Goal: Task Accomplishment & Management: Complete application form

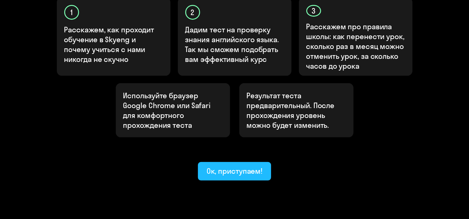
scroll to position [226, 0]
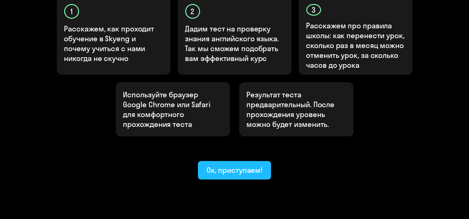
click at [230, 165] on div "Ок, приступаем!" at bounding box center [234, 170] width 56 height 10
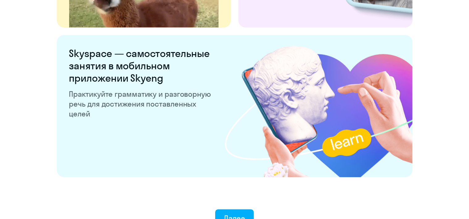
scroll to position [1211, 0]
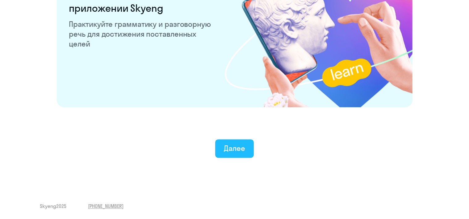
click at [224, 146] on div "Далее" at bounding box center [234, 148] width 21 height 10
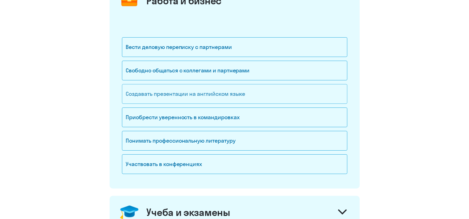
scroll to position [97, 0]
click at [249, 67] on div "Свободно общаться с коллегами и партнерами" at bounding box center [234, 70] width 225 height 20
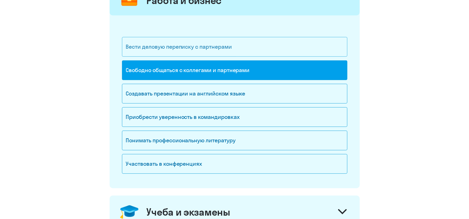
click at [236, 56] on div "Вести деловую переписку с партнерами" at bounding box center [234, 47] width 225 height 20
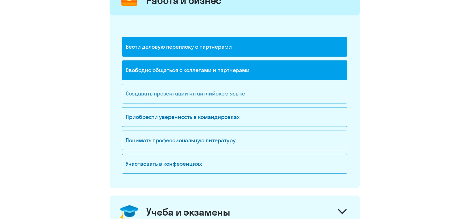
click at [233, 87] on div "Создавать презентации на английском языке" at bounding box center [234, 94] width 225 height 20
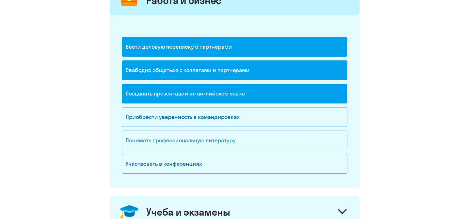
click at [274, 140] on div "Понимать профессиональную литературу" at bounding box center [234, 141] width 225 height 20
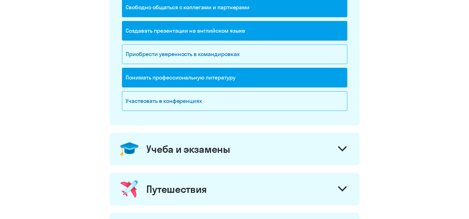
scroll to position [163, 0]
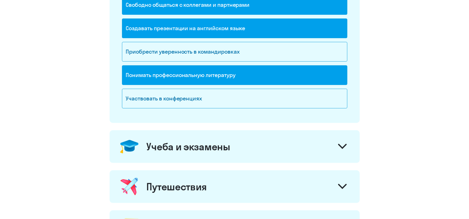
click at [274, 140] on div "Учеба и экзамены" at bounding box center [235, 147] width 250 height 33
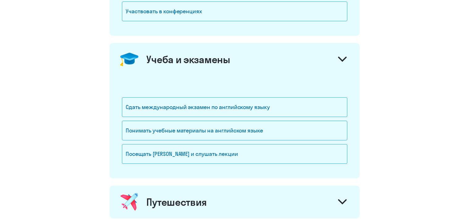
scroll to position [260, 0]
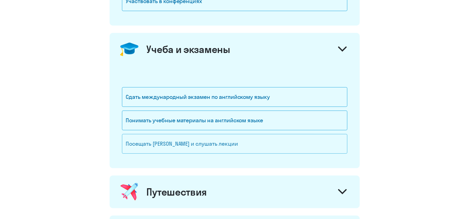
click at [280, 145] on div "Посещать [PERSON_NAME] и слушать лекции" at bounding box center [234, 144] width 225 height 20
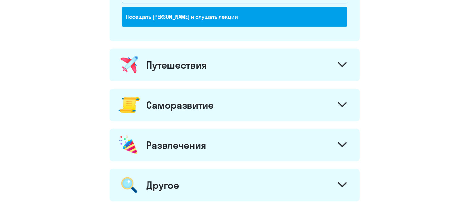
scroll to position [391, 0]
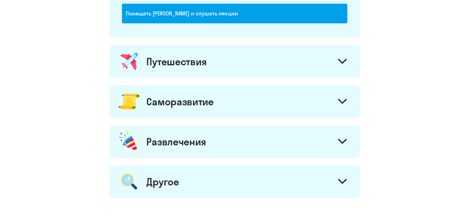
click at [338, 68] on div at bounding box center [342, 62] width 15 height 15
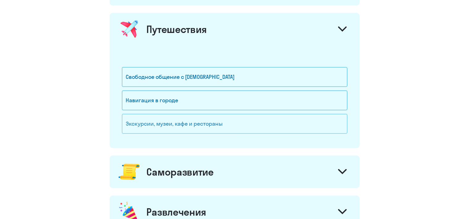
scroll to position [456, 0]
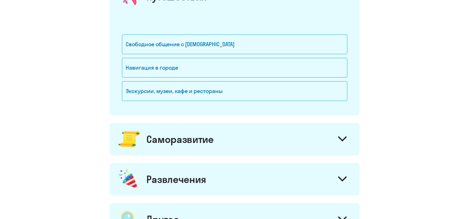
click at [306, 141] on div "Саморазвитие" at bounding box center [235, 139] width 250 height 33
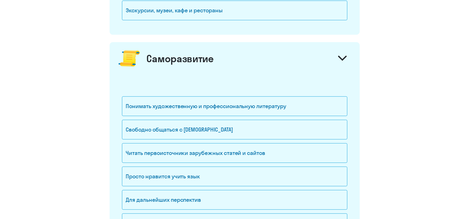
scroll to position [554, 0]
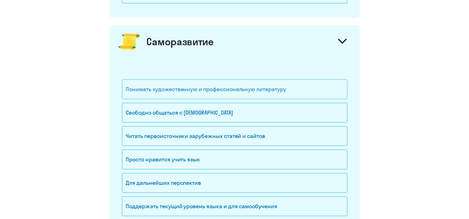
click at [317, 87] on div "Понимать художественную и профессиональную литературу" at bounding box center [234, 90] width 225 height 20
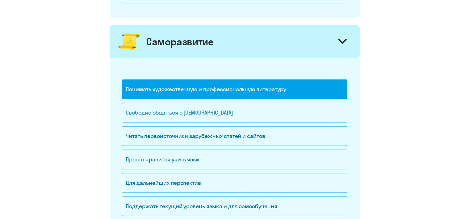
click at [309, 113] on div "Свободно общаться с [DEMOGRAPHIC_DATA]" at bounding box center [234, 113] width 225 height 20
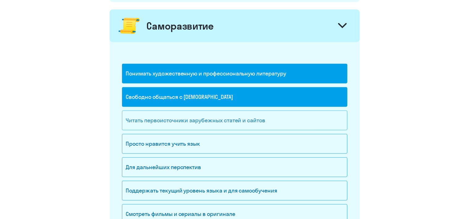
scroll to position [619, 0]
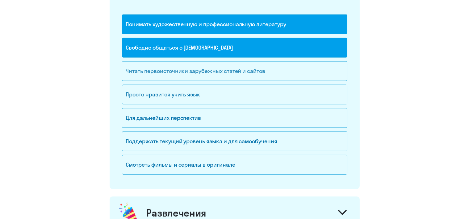
click at [301, 75] on div "Читать первоисточники зарубежных статей и сайтов" at bounding box center [234, 71] width 225 height 20
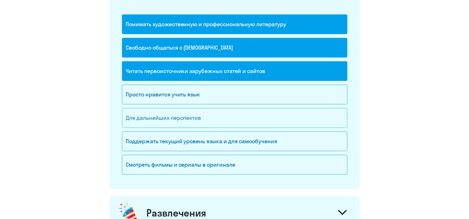
click at [301, 120] on div "Для дальнейших перспектив" at bounding box center [234, 118] width 225 height 20
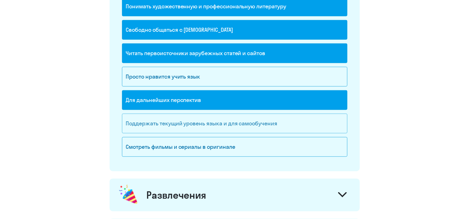
scroll to position [652, 0]
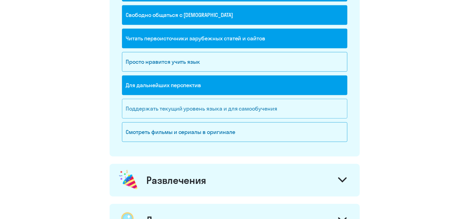
click at [300, 112] on div "Поддержать текущий уровень языка и для cамообучения" at bounding box center [234, 109] width 225 height 20
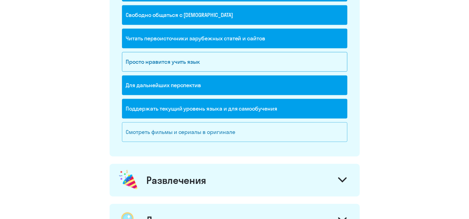
click at [297, 126] on div "Смотреть фильмы и сериалы в оригинале" at bounding box center [234, 132] width 225 height 20
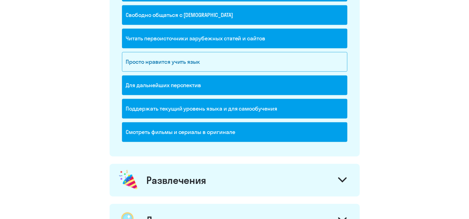
click at [293, 172] on div "Развлечения" at bounding box center [235, 180] width 250 height 33
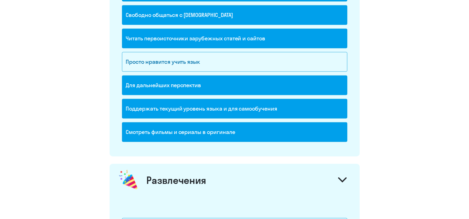
scroll to position [847, 0]
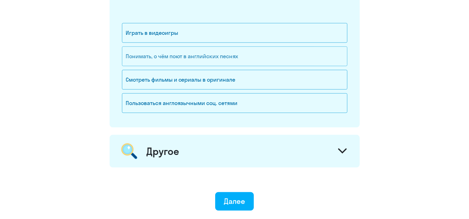
click at [256, 55] on div "Понимать, о чём поют в английских песнях" at bounding box center [234, 57] width 225 height 20
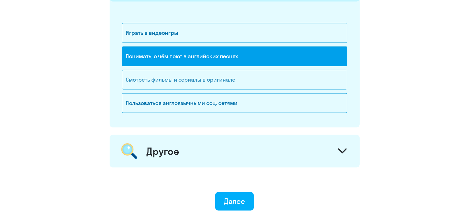
click at [250, 84] on div "Смотреть фильмы и сериалы в оригинале" at bounding box center [234, 80] width 225 height 20
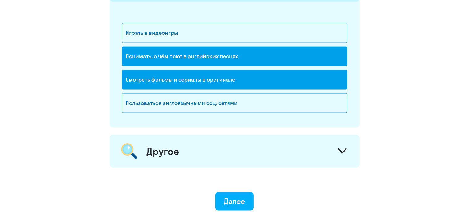
click at [326, 157] on div "Другое" at bounding box center [235, 151] width 250 height 33
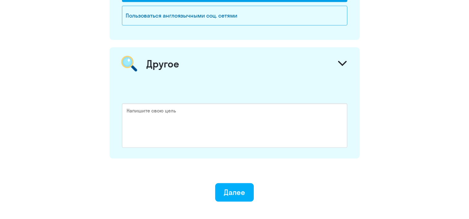
scroll to position [945, 0]
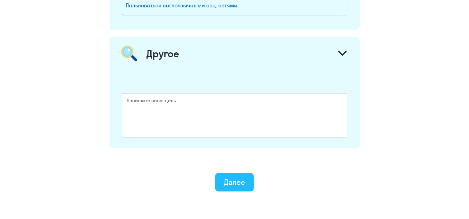
click at [234, 184] on div "Далее" at bounding box center [234, 182] width 21 height 10
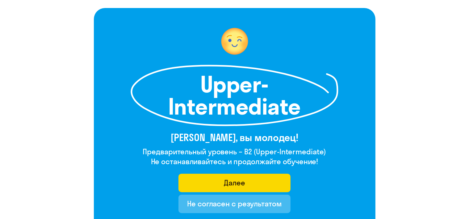
scroll to position [65, 0]
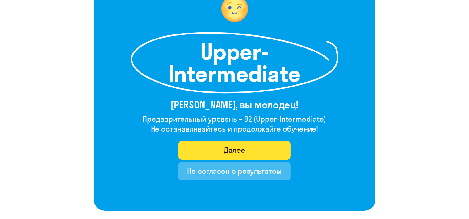
click at [275, 150] on button "Далее" at bounding box center [234, 150] width 112 height 19
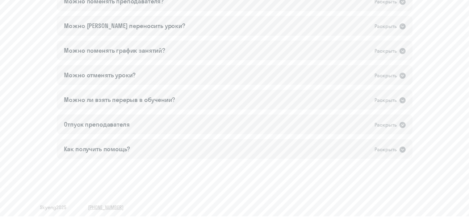
scroll to position [426, 0]
click at [228, 80] on div "Можно отменять уроки? Раскрыть" at bounding box center [234, 74] width 355 height 20
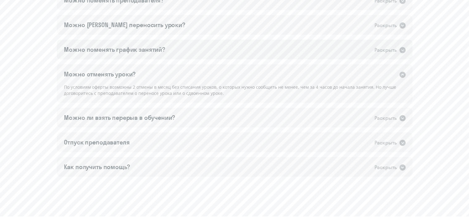
click at [225, 57] on div "Можно поменять график занятий? Раскрыть" at bounding box center [234, 50] width 355 height 20
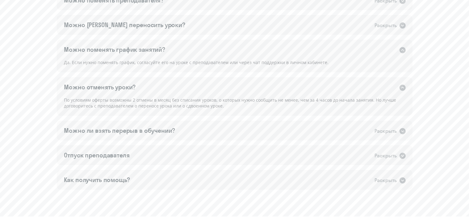
scroll to position [458, 0]
